Goal: Task Accomplishment & Management: Use online tool/utility

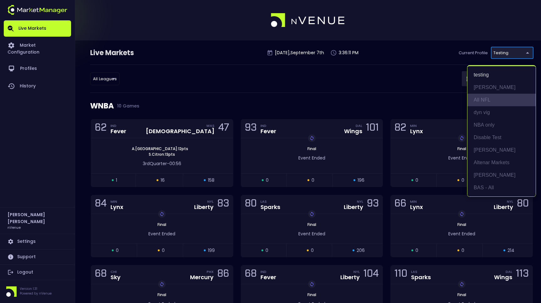
click at [499, 102] on li "All NFL" at bounding box center [502, 100] width 68 height 13
type input "9d8bad92-567c-44a6-ba12-e9bc101fa057"
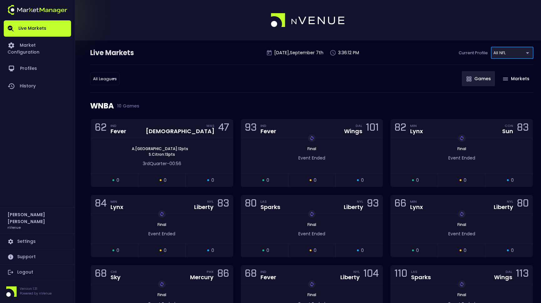
click at [305, 86] on div "All Leagues all leagues ​ Games Markets" at bounding box center [311, 79] width 443 height 28
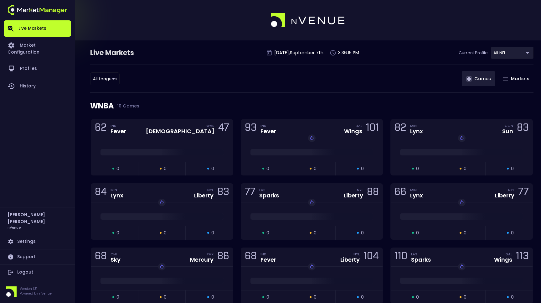
click at [203, 85] on div "All Leagues all leagues ​ Games Markets" at bounding box center [311, 79] width 443 height 28
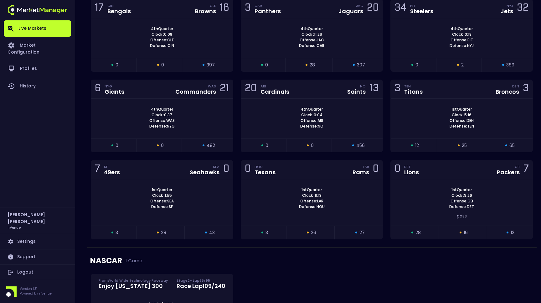
scroll to position [1455, 0]
click at [287, 187] on div "1st Quarter Clock : 11:13 Offense: LAR Defense: HOU" at bounding box center [312, 198] width 142 height 23
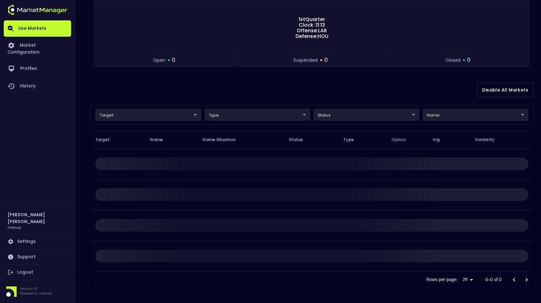
scroll to position [0, 0]
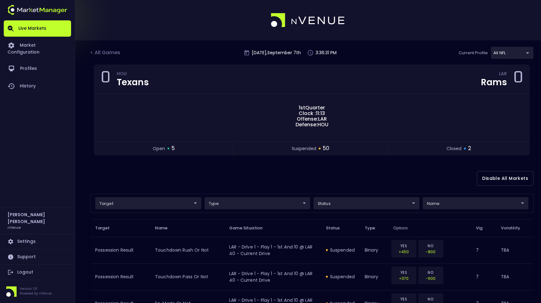
click at [232, 174] on div "Disable All Markets" at bounding box center [311, 178] width 443 height 30
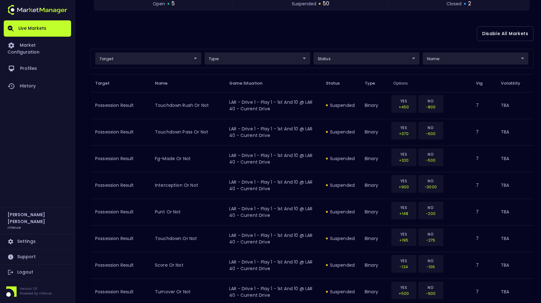
scroll to position [144, 0]
click at [370, 46] on div "Disable All Markets" at bounding box center [311, 34] width 443 height 30
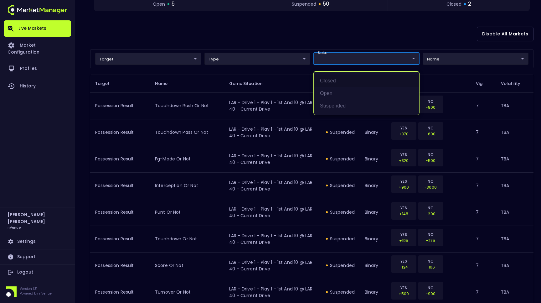
click at [345, 91] on li "open" at bounding box center [367, 93] width 106 height 13
type input "open"
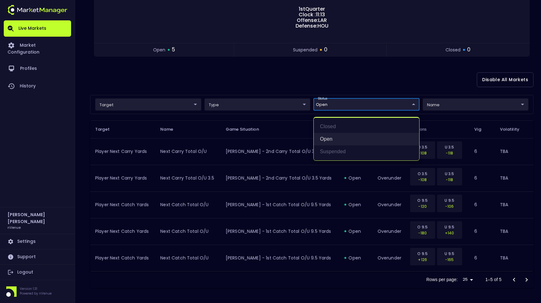
click at [332, 141] on li "open" at bounding box center [367, 139] width 106 height 13
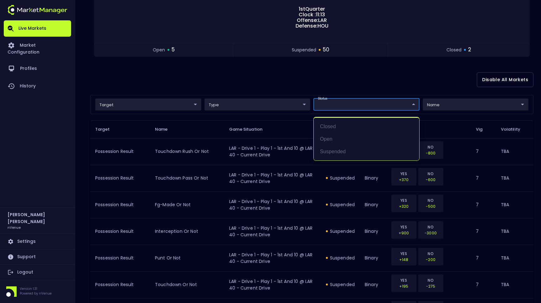
click at [331, 88] on div at bounding box center [270, 151] width 541 height 303
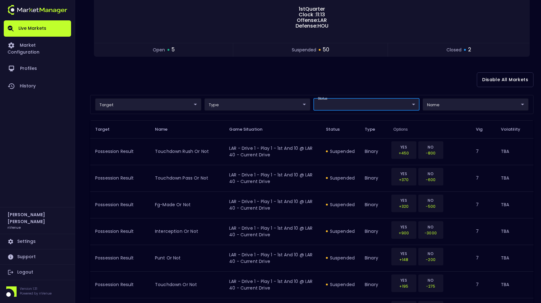
click at [319, 86] on div "Disable All Markets" at bounding box center [311, 80] width 443 height 30
click at [249, 87] on div "Disable All Markets" at bounding box center [311, 80] width 443 height 30
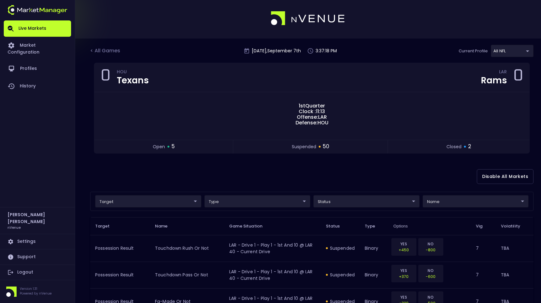
scroll to position [0, 0]
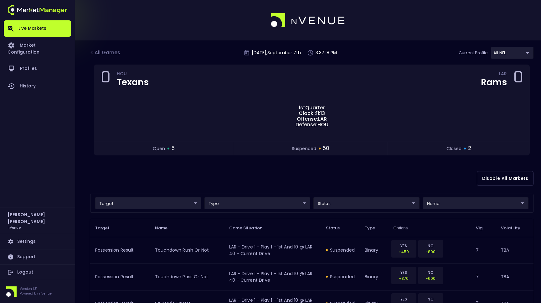
click at [311, 179] on div "Disable All Markets" at bounding box center [311, 178] width 443 height 30
click at [319, 179] on div "Disable All Markets" at bounding box center [311, 178] width 443 height 30
click at [241, 175] on div "Disable All Markets" at bounding box center [311, 178] width 443 height 30
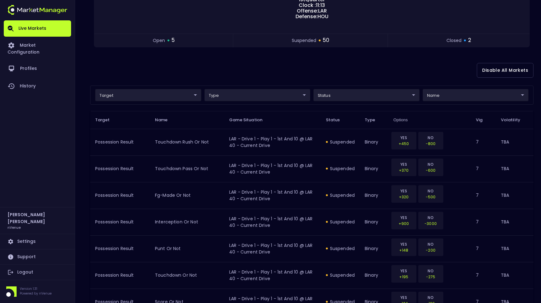
scroll to position [108, 0]
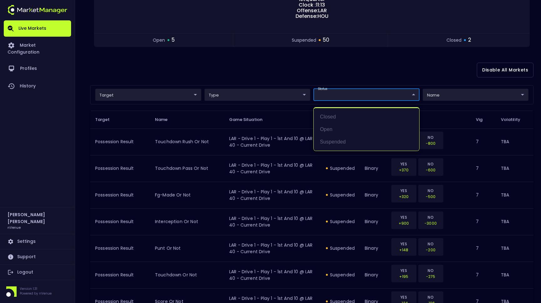
click at [351, 130] on li "open" at bounding box center [367, 129] width 106 height 13
type input "open"
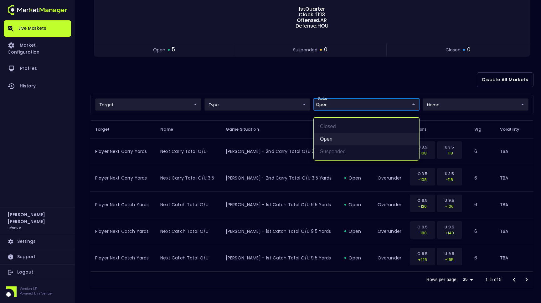
scroll to position [99, 0]
click at [337, 77] on div at bounding box center [270, 151] width 541 height 303
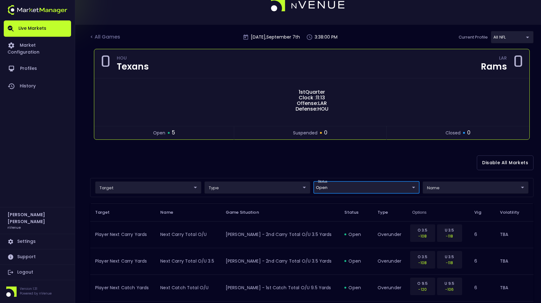
scroll to position [0, 0]
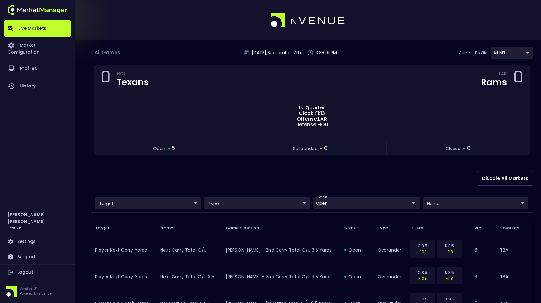
click at [241, 188] on div "Disable All Markets" at bounding box center [311, 178] width 443 height 30
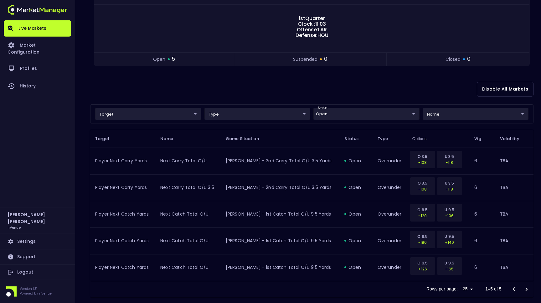
scroll to position [99, 0]
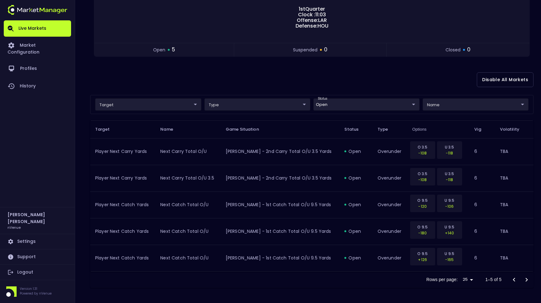
click at [525, 282] on div at bounding box center [520, 279] width 25 height 13
click at [526, 279] on div at bounding box center [520, 279] width 25 height 13
click at [514, 280] on div at bounding box center [520, 279] width 25 height 13
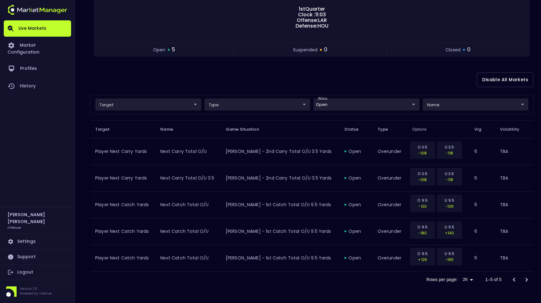
click at [514, 280] on div at bounding box center [520, 279] width 25 height 13
click at [526, 280] on div at bounding box center [520, 279] width 25 height 13
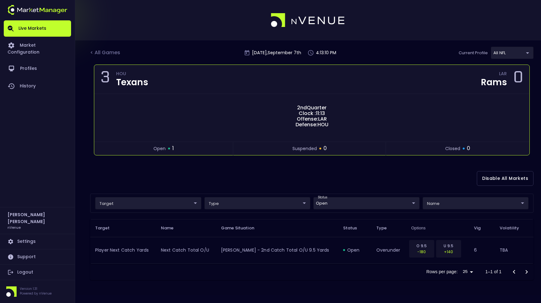
scroll to position [0, 0]
